Goal: Transaction & Acquisition: Obtain resource

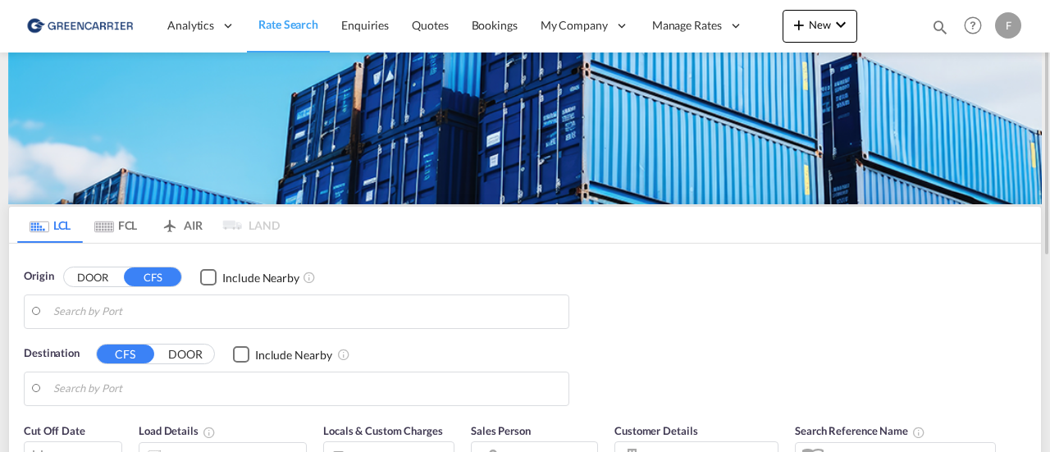
type input "[GEOGRAPHIC_DATA] ([GEOGRAPHIC_DATA]), [GEOGRAPHIC_DATA]"
type input "[PERSON_NAME], BRSSZ"
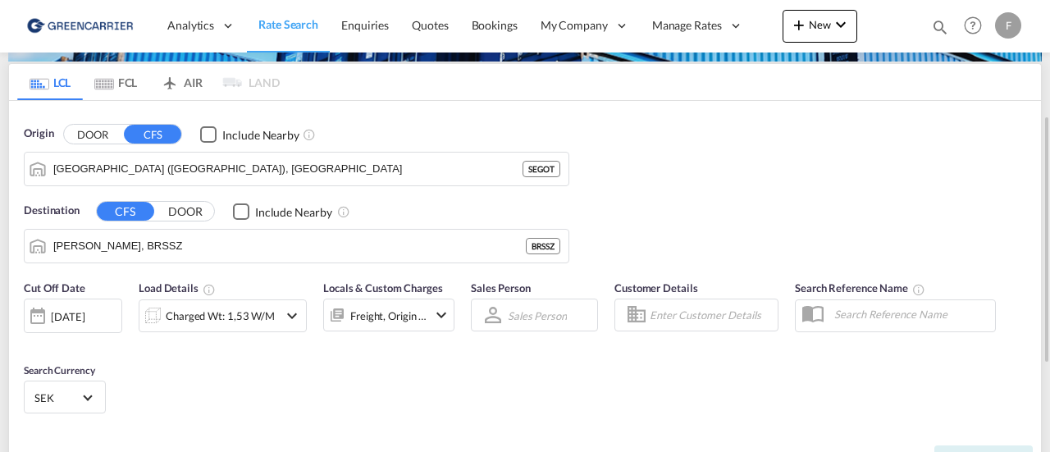
scroll to position [166, 0]
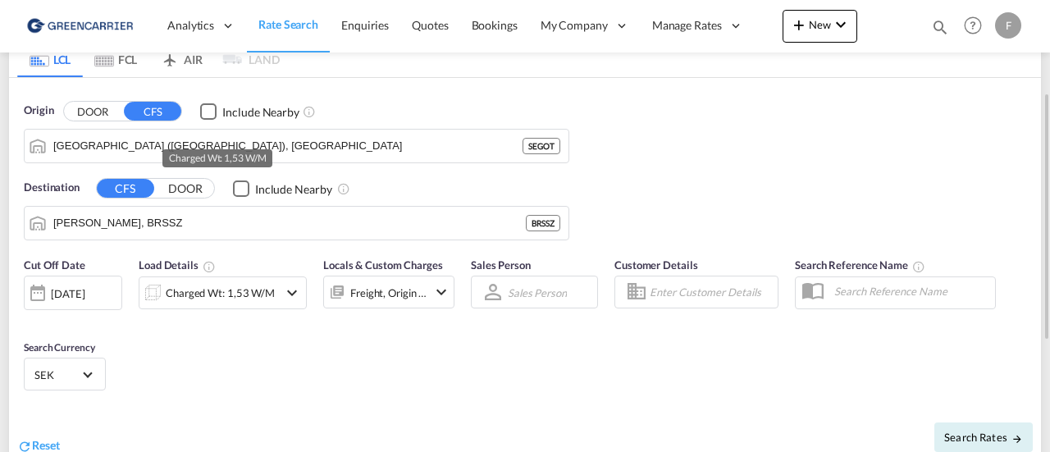
click at [271, 296] on div "Charged Wt: 1,53 W/M" at bounding box center [220, 292] width 109 height 23
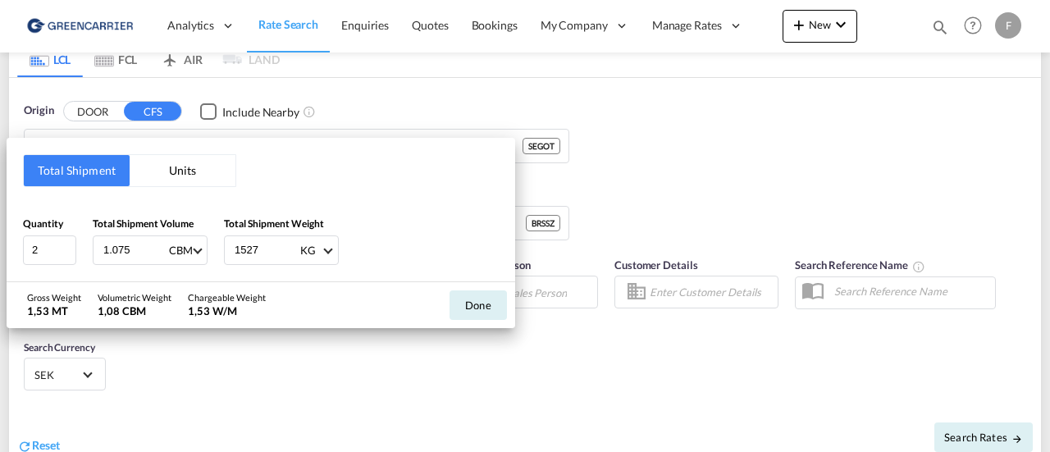
drag, startPoint x: 264, startPoint y: 245, endPoint x: 113, endPoint y: 260, distance: 151.7
click at [113, 260] on div "Quantity 2 Total Shipment Volume 1.075 CBM CBM CFT Total Shipment Weight 1527 K…" at bounding box center [261, 240] width 476 height 49
type input "90"
drag, startPoint x: 143, startPoint y: 258, endPoint x: 0, endPoint y: 237, distance: 144.3
click at [0, 237] on div "Total Shipment Units Quantity 2 Total Shipment Volume 1.075 CBM CBM CFT Total S…" at bounding box center [525, 226] width 1050 height 452
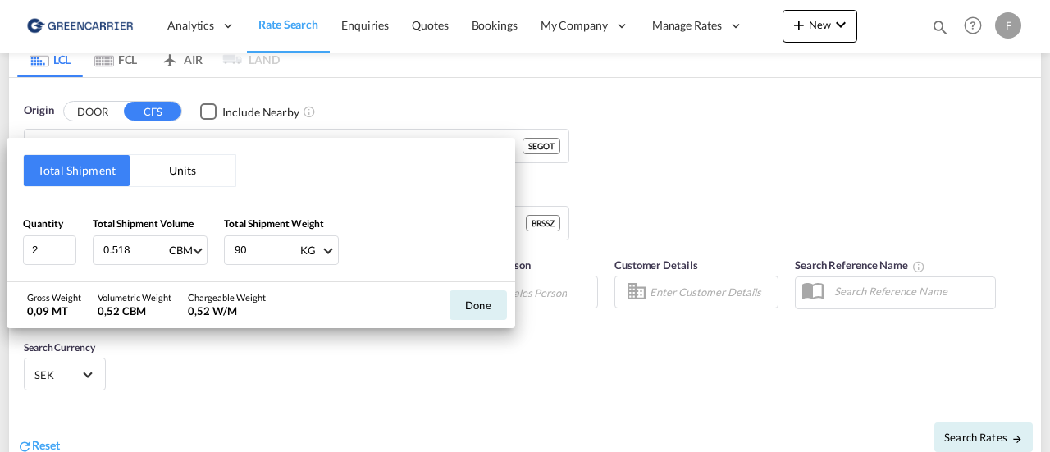
type input "0.518"
click at [473, 306] on button "Done" at bounding box center [478, 305] width 57 height 30
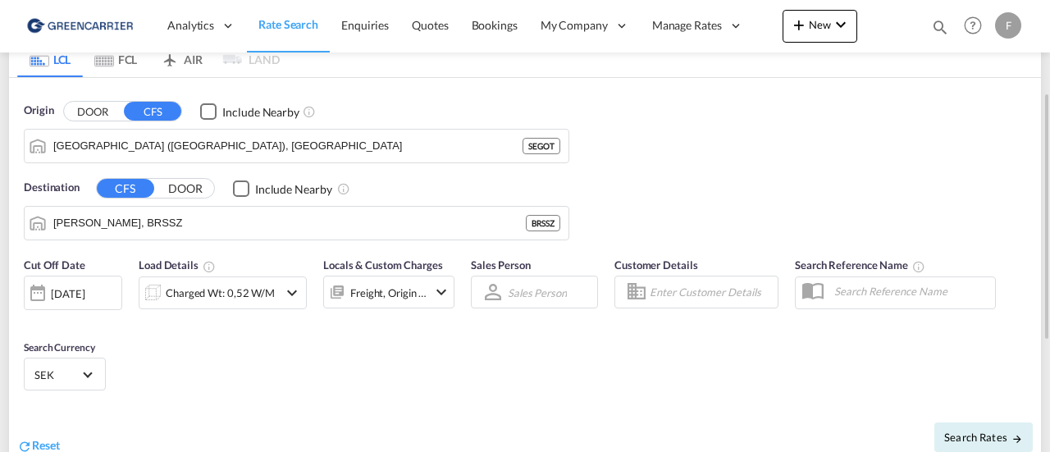
click at [688, 285] on input "Enter Customer Details" at bounding box center [711, 292] width 123 height 25
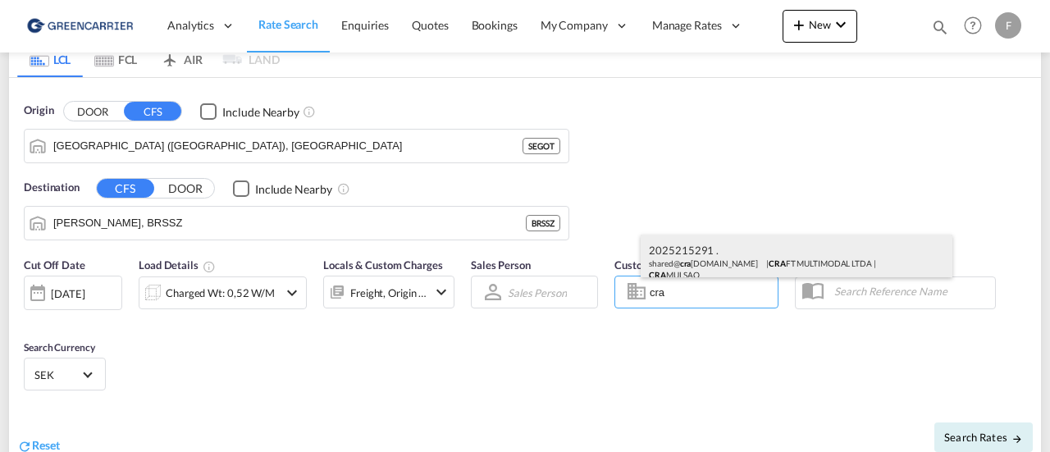
click at [689, 257] on div "2025215291 . shared@ cra [DOMAIN_NAME] | CRA FT MULTIMODAL LTDA | CRA MULSAO" at bounding box center [797, 262] width 312 height 54
type input "CRAFT MULTIMODAL LTDA, 2025215291 ., [EMAIL_ADDRESS][DOMAIN_NAME]"
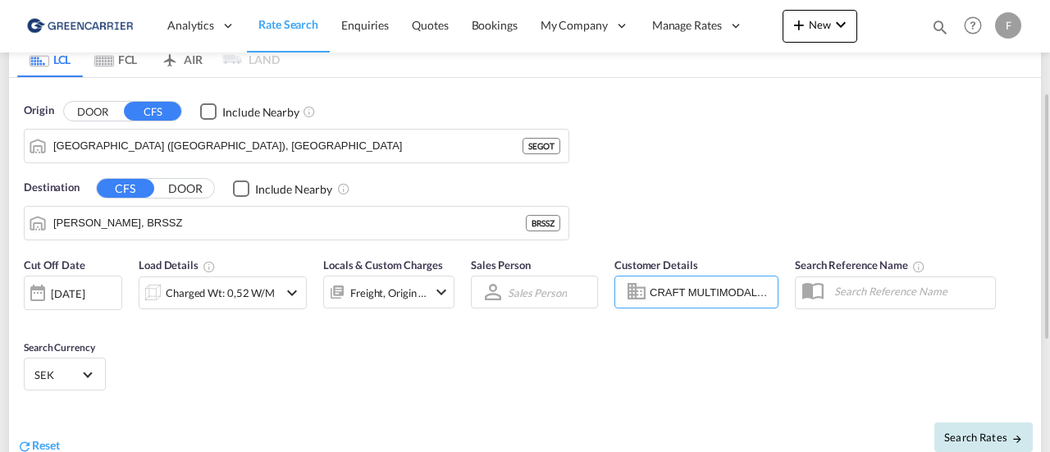
click at [978, 432] on span "Search Rates" at bounding box center [983, 437] width 79 height 13
type input "SEGOT to BRSSZ / [DATE]"
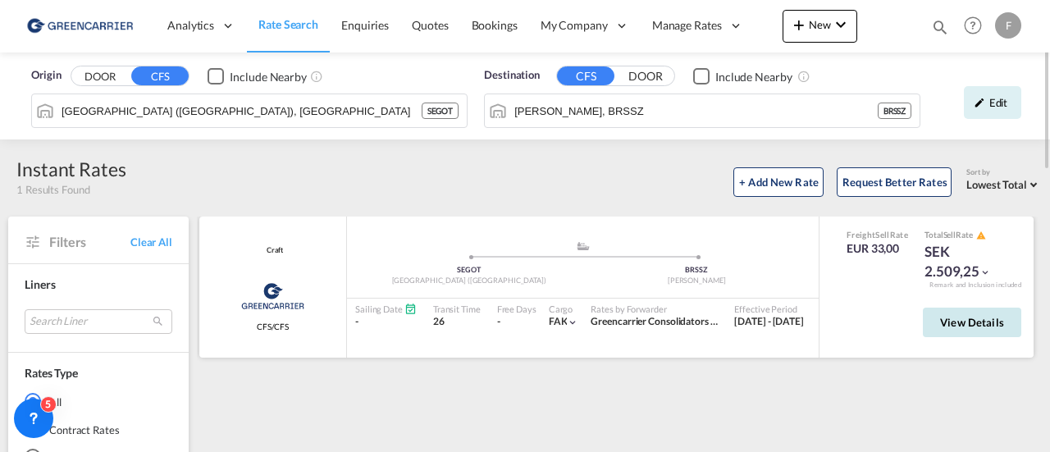
click at [963, 318] on span "View Details" at bounding box center [972, 322] width 64 height 13
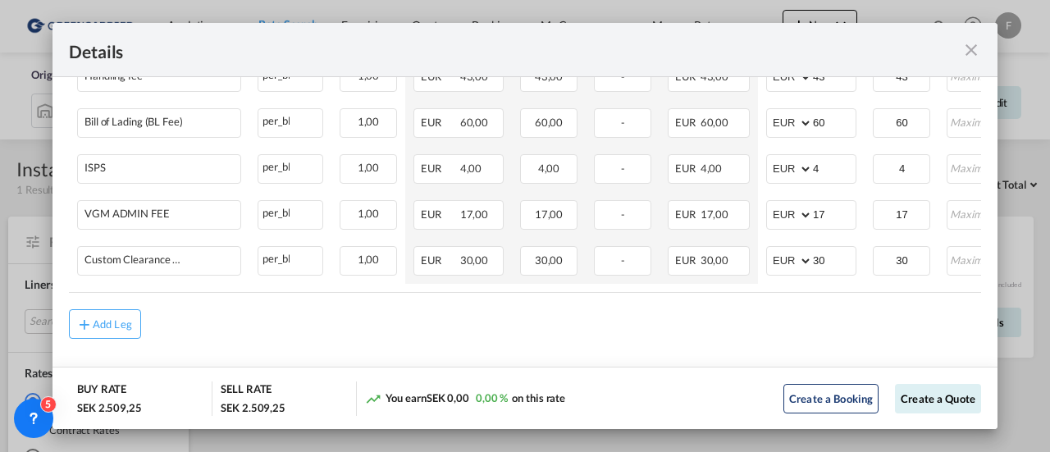
scroll to position [0, 264]
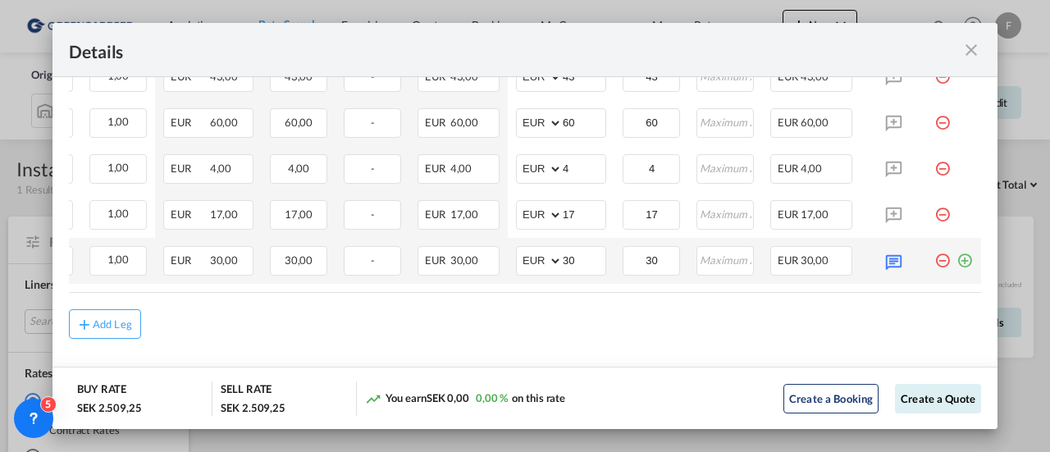
click at [957, 253] on md-icon "icon-plus-circle-outline green-400-fg" at bounding box center [965, 254] width 16 height 16
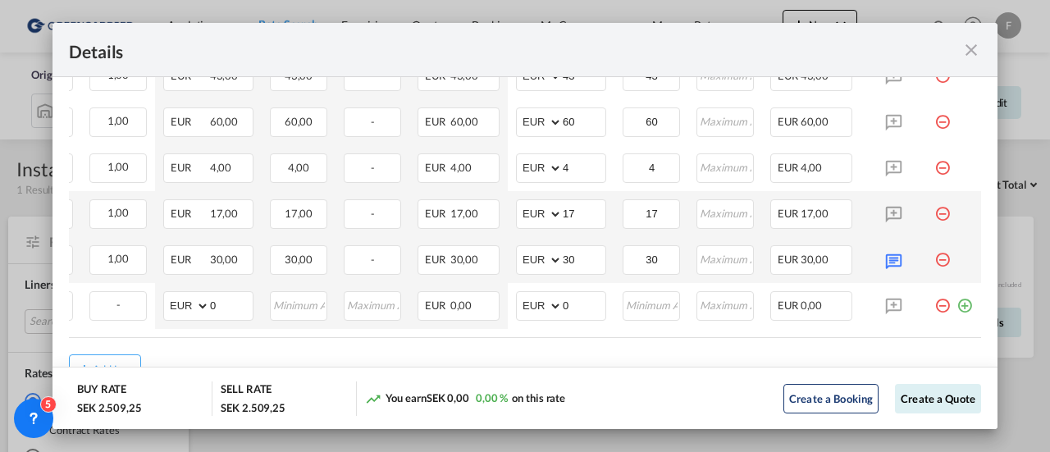
scroll to position [0, 0]
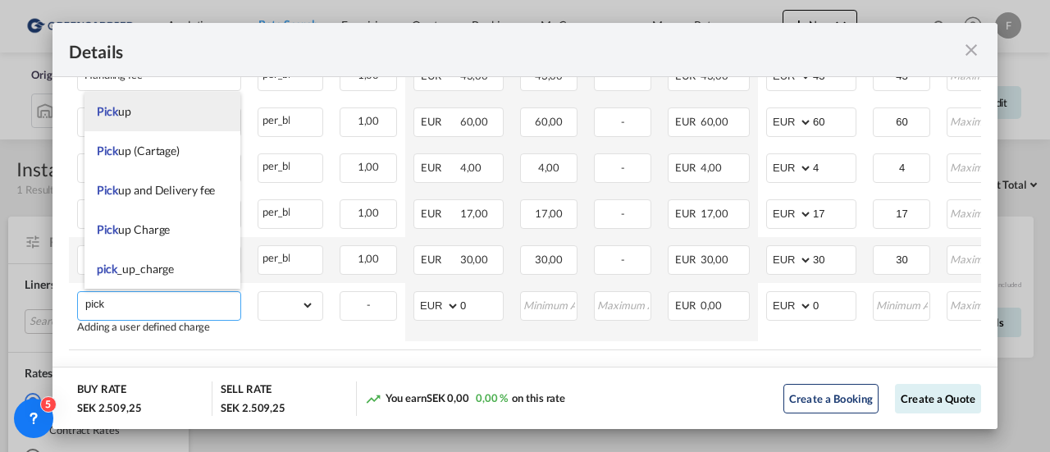
click at [190, 117] on li "Pick up" at bounding box center [163, 111] width 157 height 39
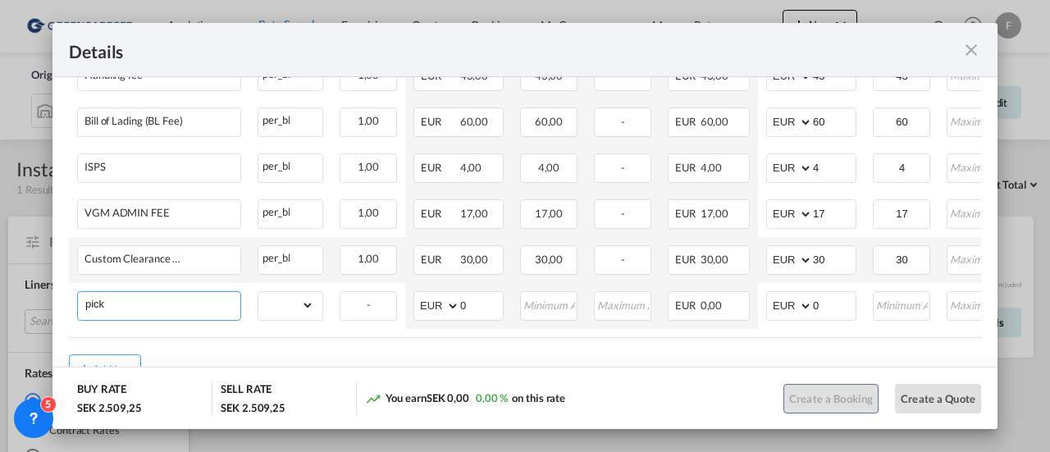
type input "Pick up"
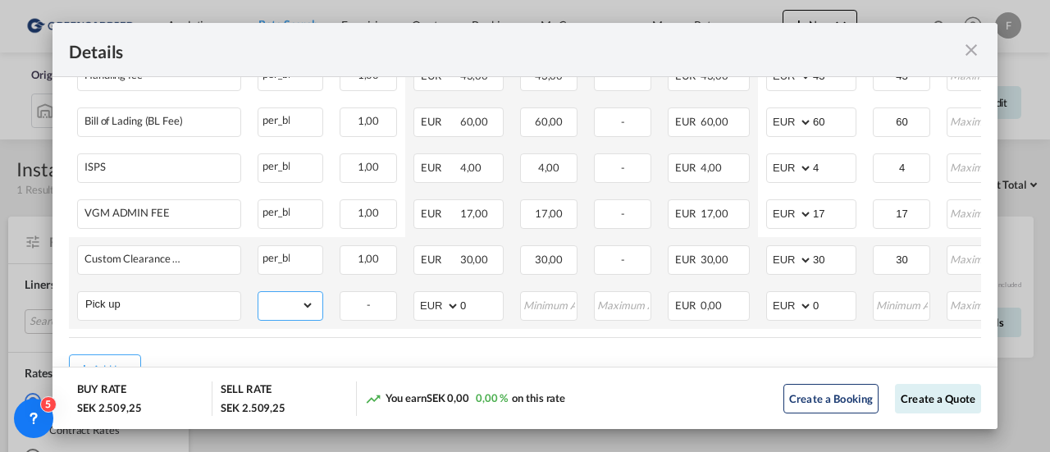
click at [285, 310] on select "gross_weight volumetric_weight per_shipment per_bl per_km per_hawb per_kg flat …" at bounding box center [286, 305] width 56 height 26
select select "per_shipment"
click at [258, 292] on select "gross_weight volumetric_weight per_shipment per_bl per_km per_hawb per_kg flat …" at bounding box center [286, 305] width 56 height 26
drag, startPoint x: 825, startPoint y: 298, endPoint x: 752, endPoint y: 305, distance: 73.4
click at [752, 305] on tr "Pick up Please Enter Already Exists gross_weight volumetric_weight per_shipment…" at bounding box center [650, 306] width 1163 height 46
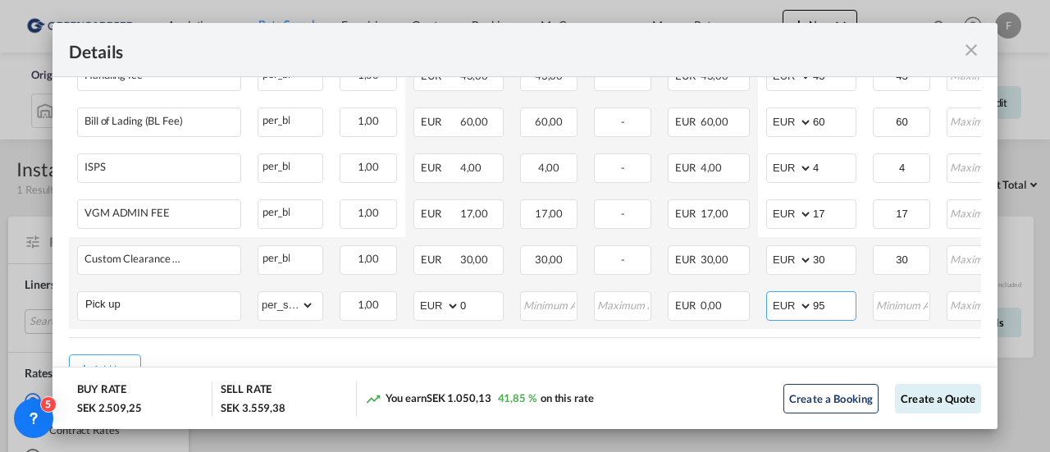
type input "95"
click at [922, 399] on button "Create a Quote" at bounding box center [938, 399] width 86 height 30
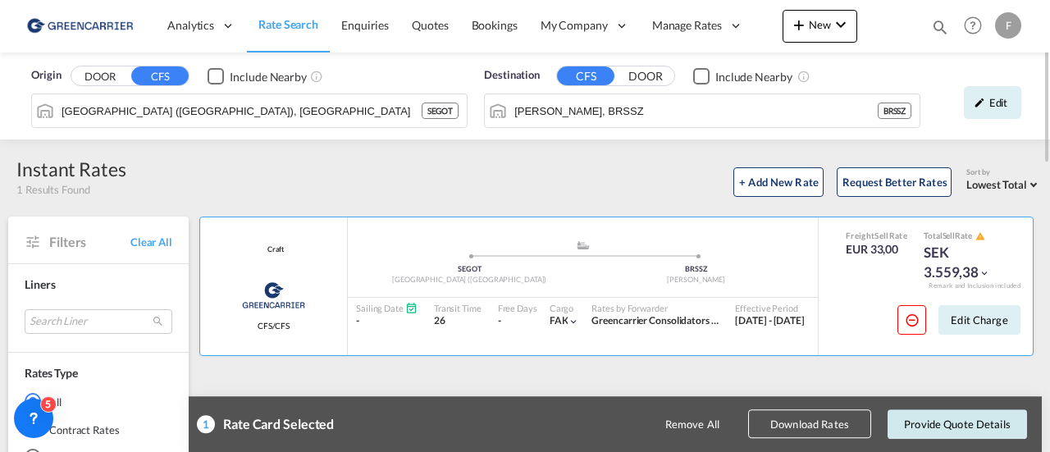
click at [928, 423] on button "Provide Quote Details" at bounding box center [957, 424] width 139 height 30
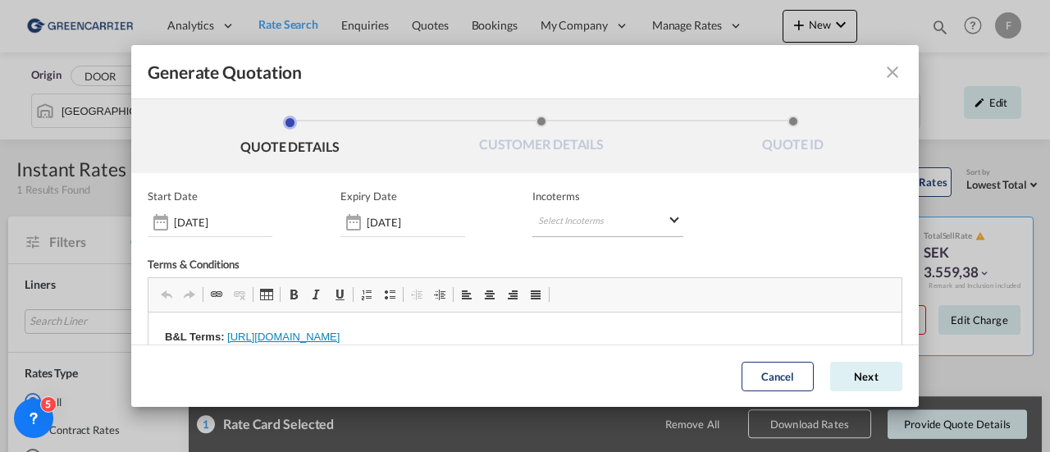
click at [583, 221] on md-select "Select Incoterms CIP - export Carriage and Insurance Paid to DDP - export Deliv…" at bounding box center [607, 223] width 151 height 30
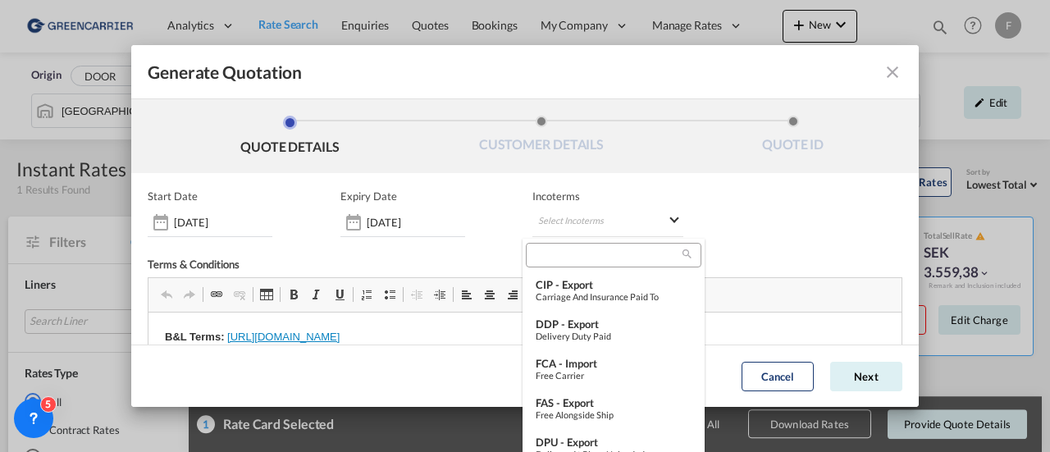
type md-option "[object Object]"
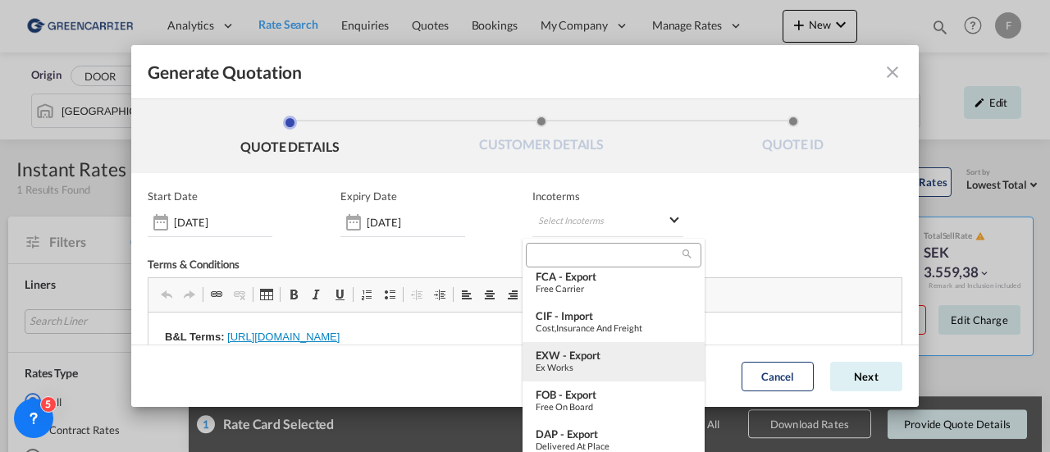
type md-option "[object Object]"
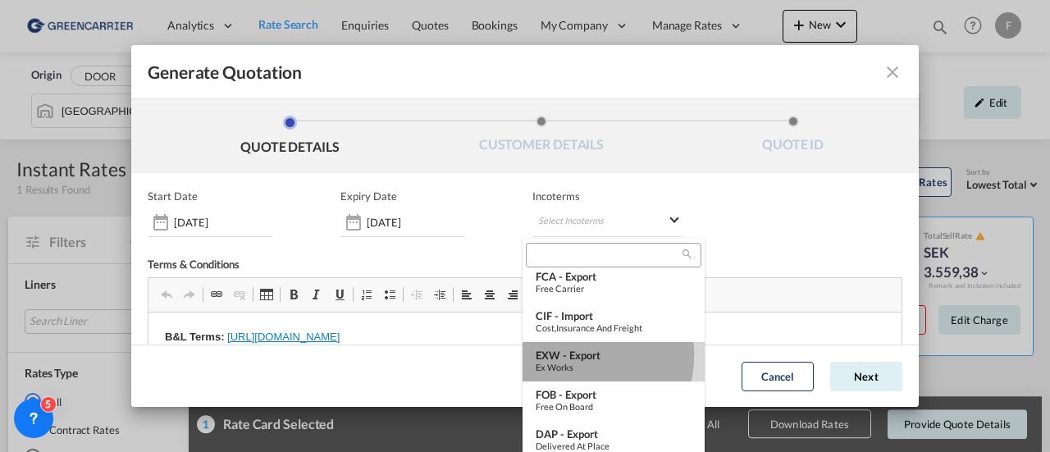
click at [578, 355] on div "EXW - export" at bounding box center [614, 355] width 156 height 13
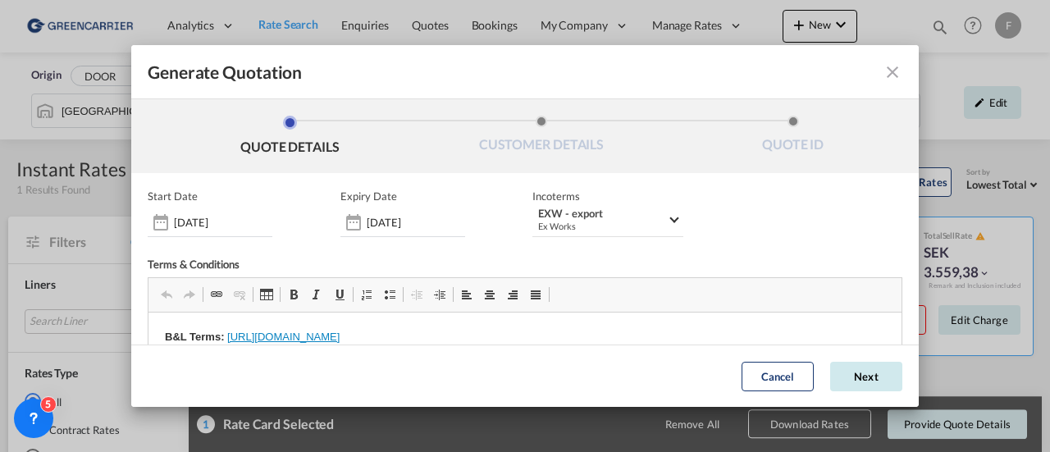
click at [830, 370] on button "Next" at bounding box center [866, 377] width 72 height 30
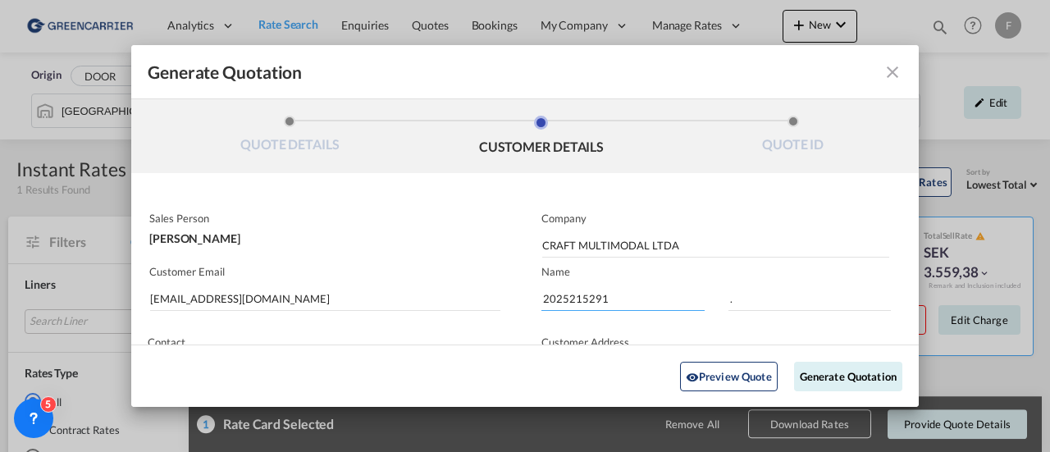
click at [563, 299] on input "2025215291" at bounding box center [622, 298] width 163 height 25
paste input "6335"
type input "2025216335"
click at [816, 368] on button "Generate Quotation" at bounding box center [848, 376] width 108 height 30
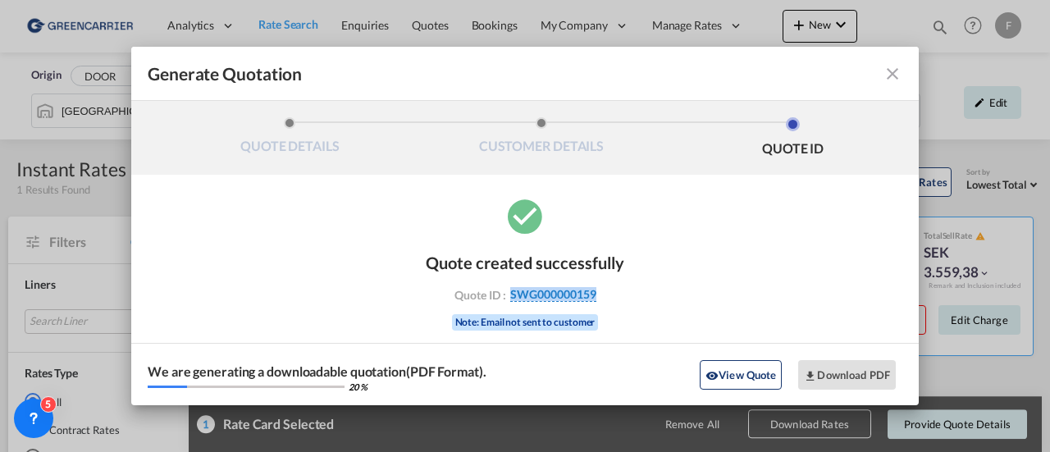
drag, startPoint x: 620, startPoint y: 294, endPoint x: 509, endPoint y: 298, distance: 110.8
click at [509, 298] on div "Quote created successfully Quote ID : SWG000000159 Note: Email not sent to cust…" at bounding box center [525, 289] width 199 height 107
copy span "SWG000000159"
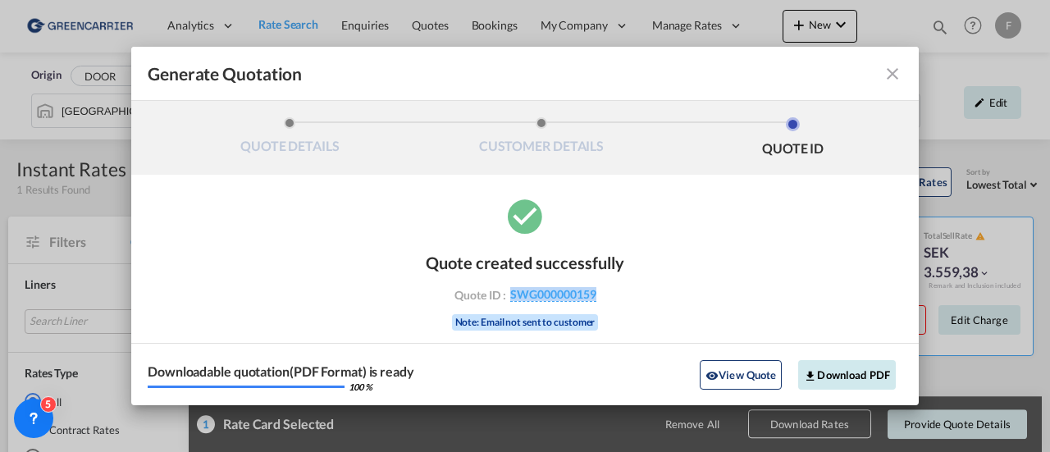
click at [839, 372] on button "Download PDF" at bounding box center [847, 375] width 98 height 30
